Goal: Complete application form

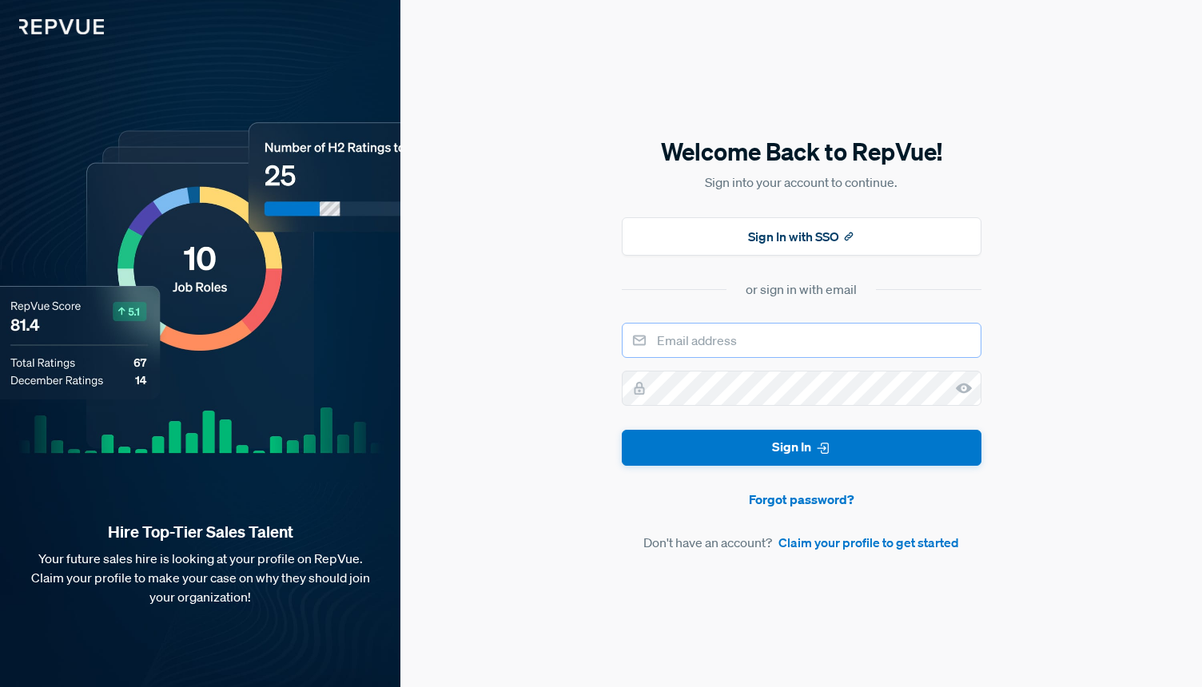
click at [680, 333] on input "email" at bounding box center [802, 340] width 360 height 35
click at [741, 277] on div "Welcome Back to RepVue! Sign into your account to continue. Sign In with SSO or…" at bounding box center [802, 343] width 360 height 417
click at [772, 238] on button "Sign In with SSO" at bounding box center [802, 236] width 360 height 38
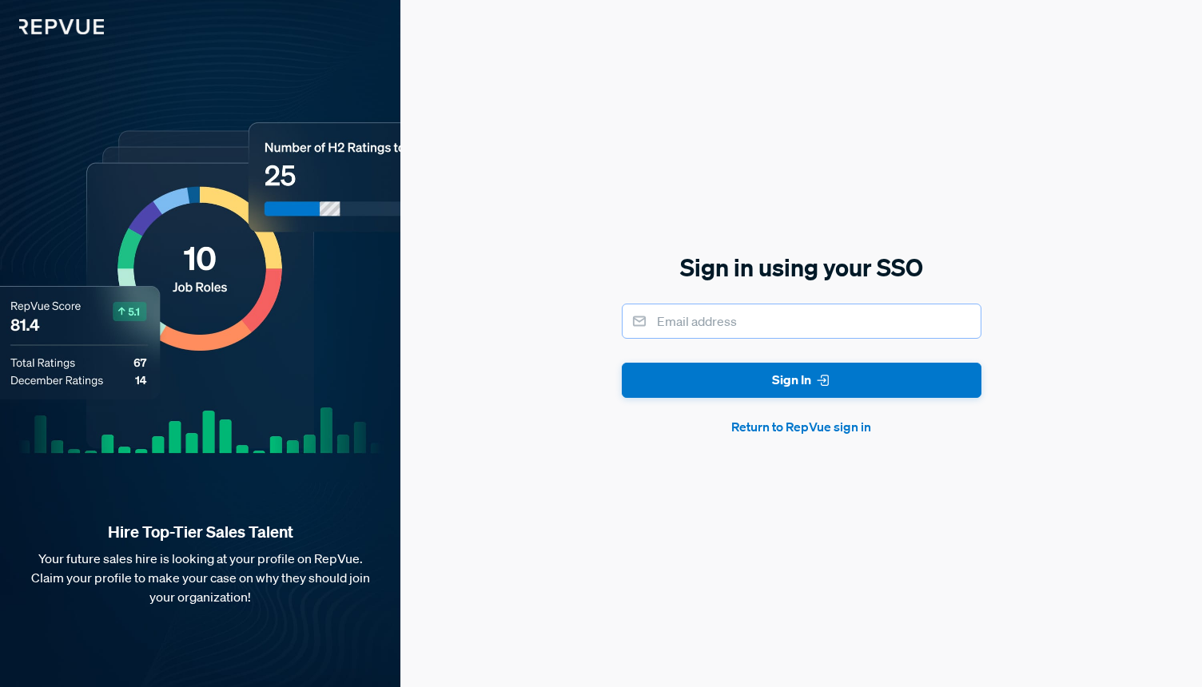
click at [755, 332] on input "email" at bounding box center [802, 321] width 360 height 35
type input "[EMAIL_ADDRESS][DOMAIN_NAME]"
click at [622, 363] on button "Sign In" at bounding box center [802, 381] width 360 height 36
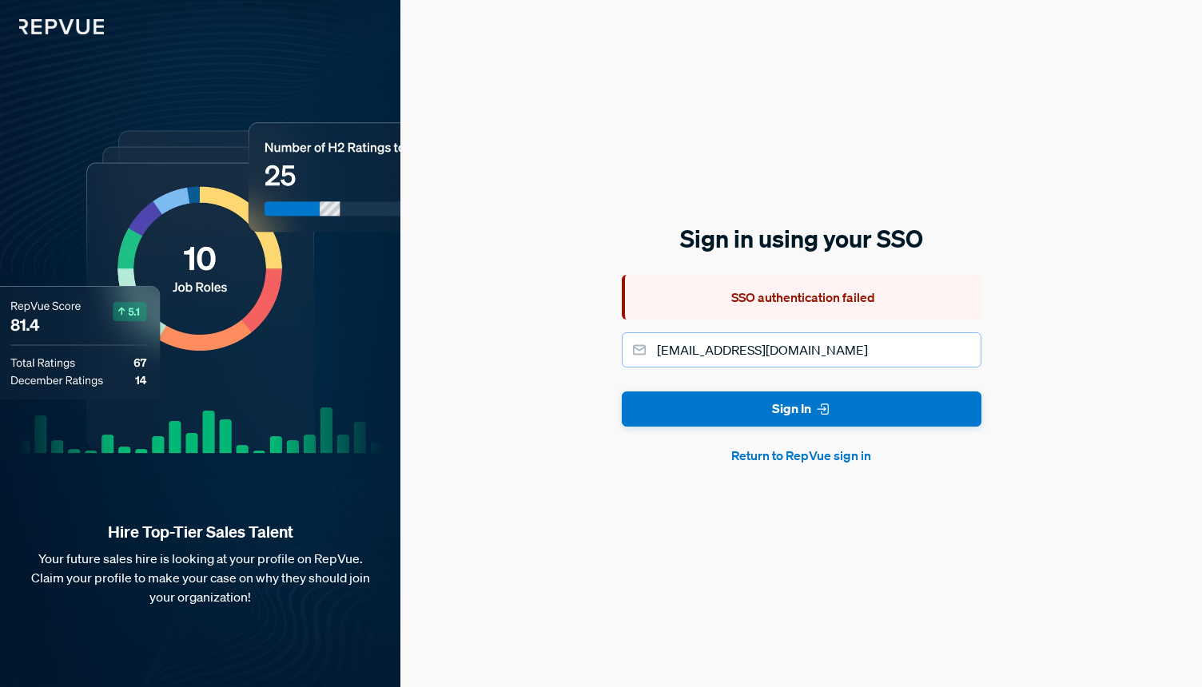
drag, startPoint x: 917, startPoint y: 344, endPoint x: 639, endPoint y: 343, distance: 278.1
click at [639, 343] on div "[EMAIL_ADDRESS][DOMAIN_NAME]" at bounding box center [802, 349] width 360 height 35
click at [566, 302] on div "Sign in using your SSO SSO authentication failed Sign In Return to RepVue sign …" at bounding box center [801, 343] width 802 height 687
click at [830, 463] on button "Return to RepVue sign in" at bounding box center [802, 455] width 360 height 19
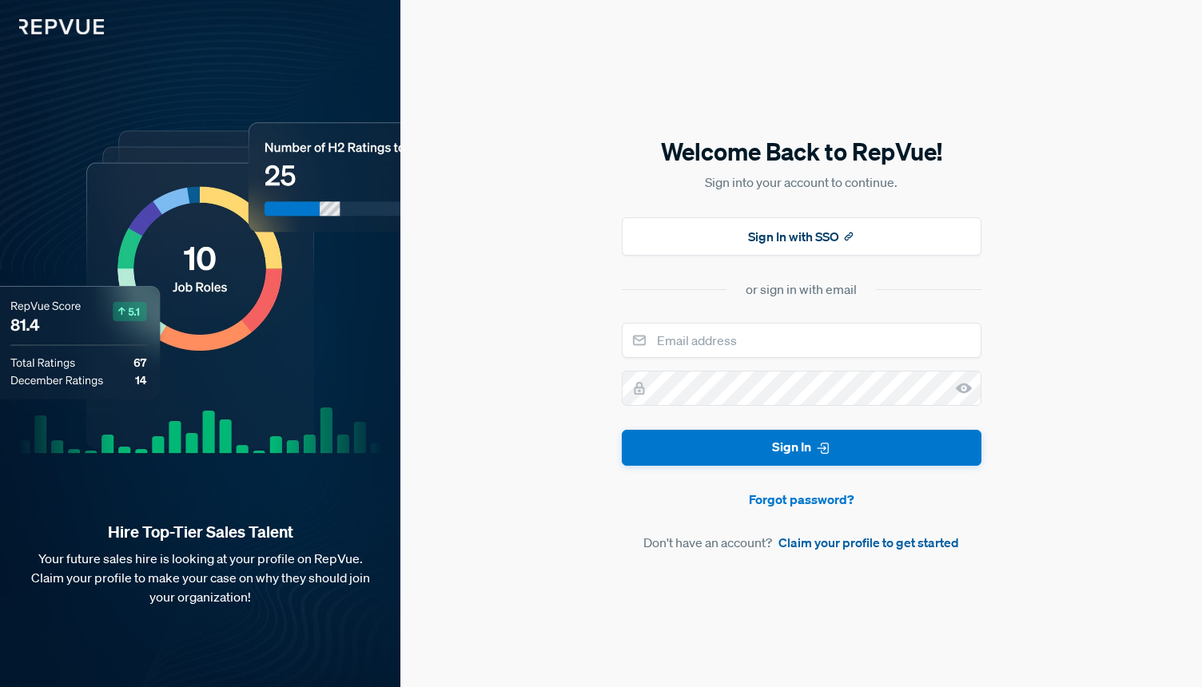
click at [842, 543] on link "Claim your profile to get started" at bounding box center [868, 542] width 181 height 19
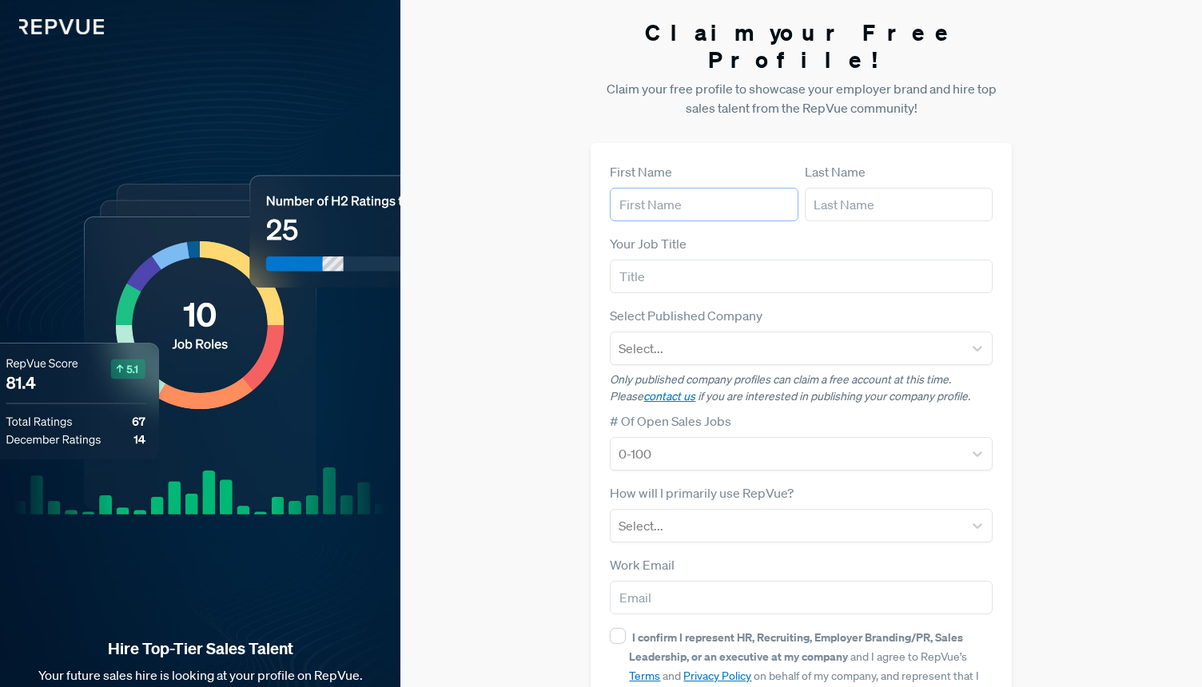
click at [692, 188] on input "text" at bounding box center [704, 205] width 188 height 34
type input "aidan"
click at [870, 188] on input "text" at bounding box center [899, 205] width 188 height 34
type input "[PERSON_NAME]"
click at [750, 260] on input "text" at bounding box center [801, 277] width 382 height 34
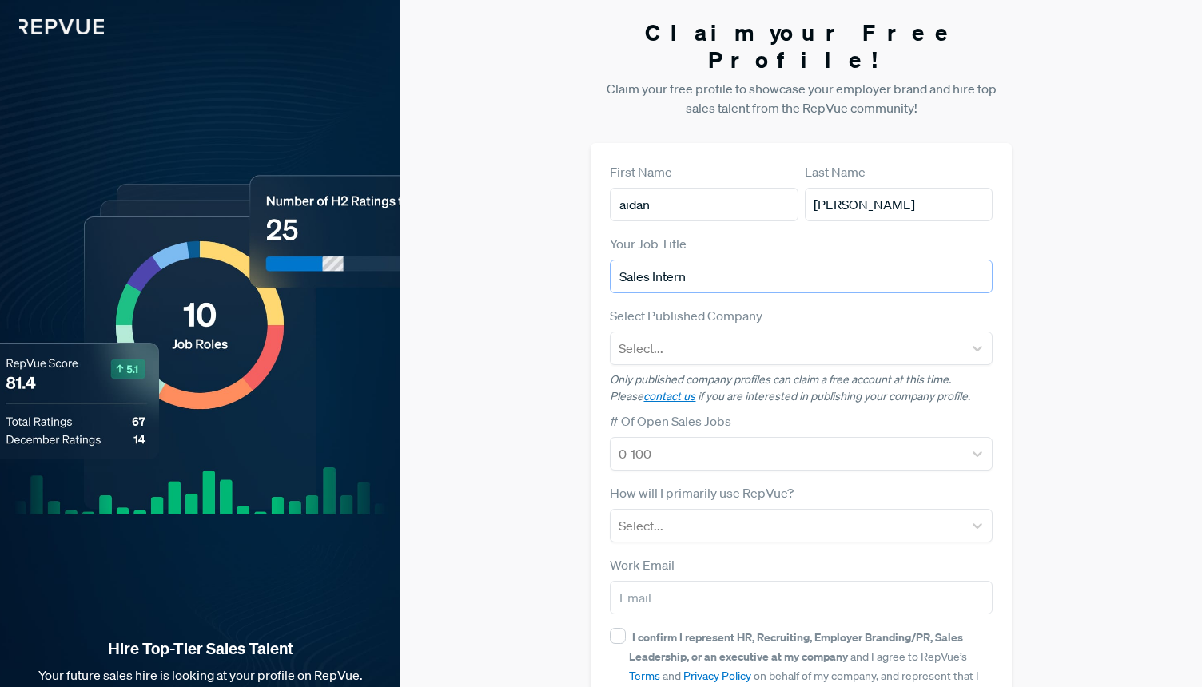
type input "Sales Intern"
click at [750, 339] on article "Select Published Company Select... Only published company profiles can claim a …" at bounding box center [801, 355] width 382 height 99
click at [836, 342] on article "Select Published Company Select... Only published company profiles can claim a …" at bounding box center [801, 355] width 382 height 99
click at [603, 364] on div "First Name [PERSON_NAME] Last Name [PERSON_NAME] Your Job Title Sales [DEMOGRAP…" at bounding box center [801, 464] width 420 height 642
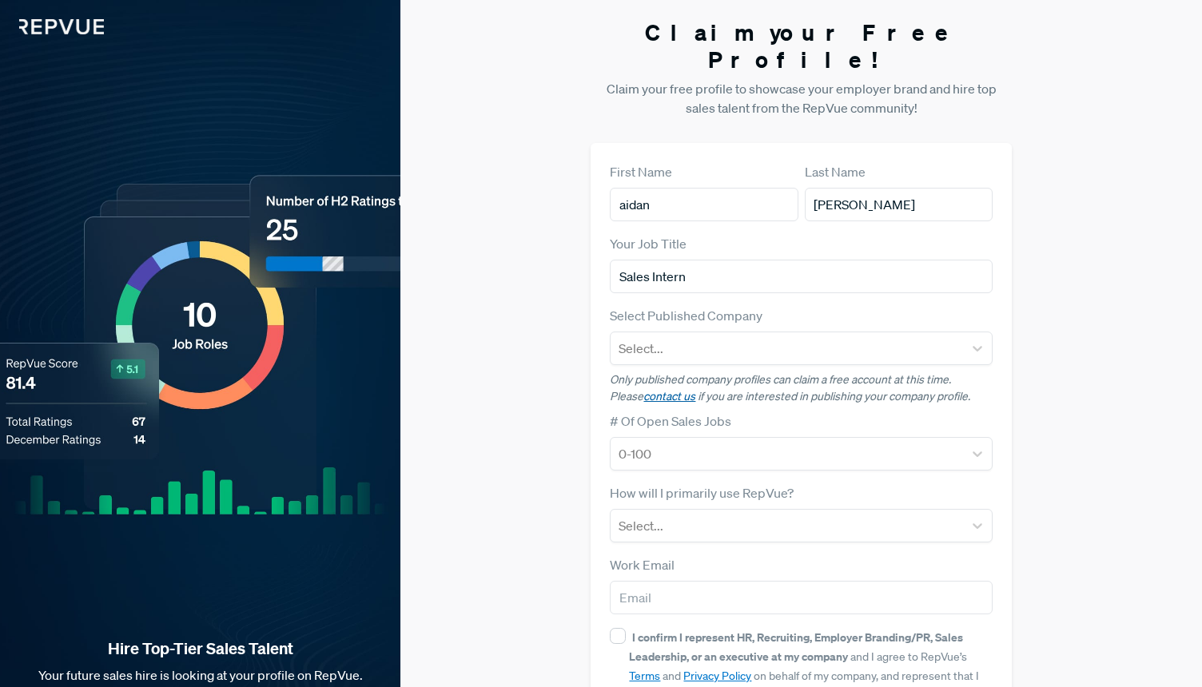
click at [643, 389] on link "contact us" at bounding box center [669, 396] width 52 height 14
